Goal: Find specific page/section: Find specific page/section

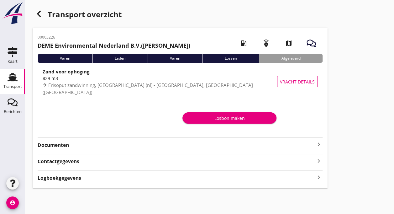
click at [2, 78] on link "Transport Transport" at bounding box center [12, 81] width 25 height 25
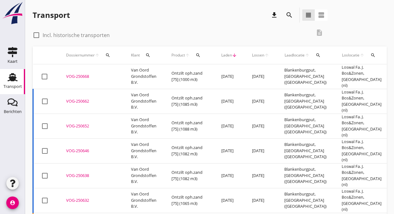
click at [91, 76] on td "VOG-250668 upload_file Drop hier uw bestand om het aan het dossier toe te voegen" at bounding box center [91, 76] width 65 height 25
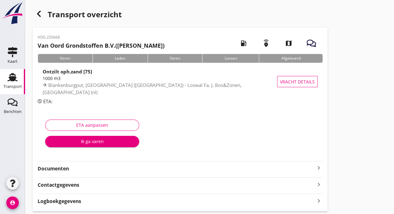
click at [14, 80] on use at bounding box center [13, 77] width 10 height 8
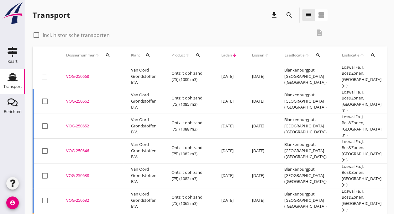
click at [93, 98] on div "VOG-250662" at bounding box center [91, 101] width 50 height 6
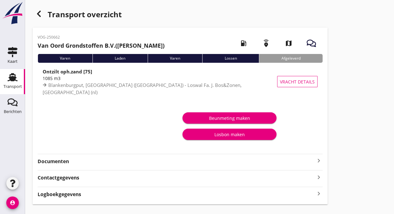
drag, startPoint x: 12, startPoint y: 75, endPoint x: 3, endPoint y: 80, distance: 9.8
click at [3, 80] on link "Transport Transport" at bounding box center [12, 81] width 25 height 25
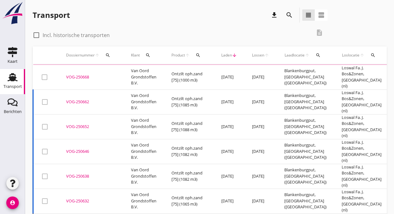
click at [3, 80] on link "Transport Transport" at bounding box center [12, 81] width 25 height 25
